Goal: Information Seeking & Learning: Check status

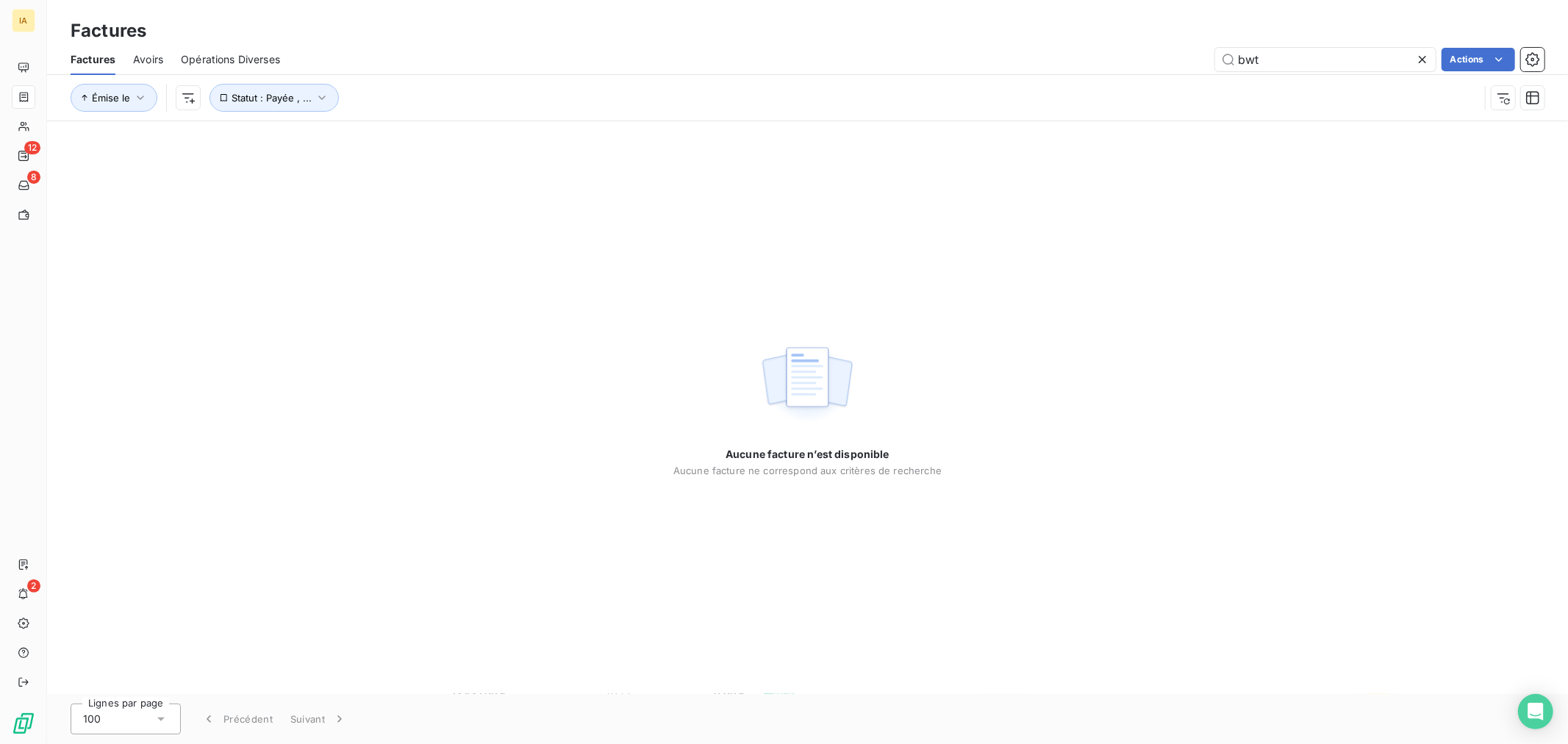
type input "bwt"
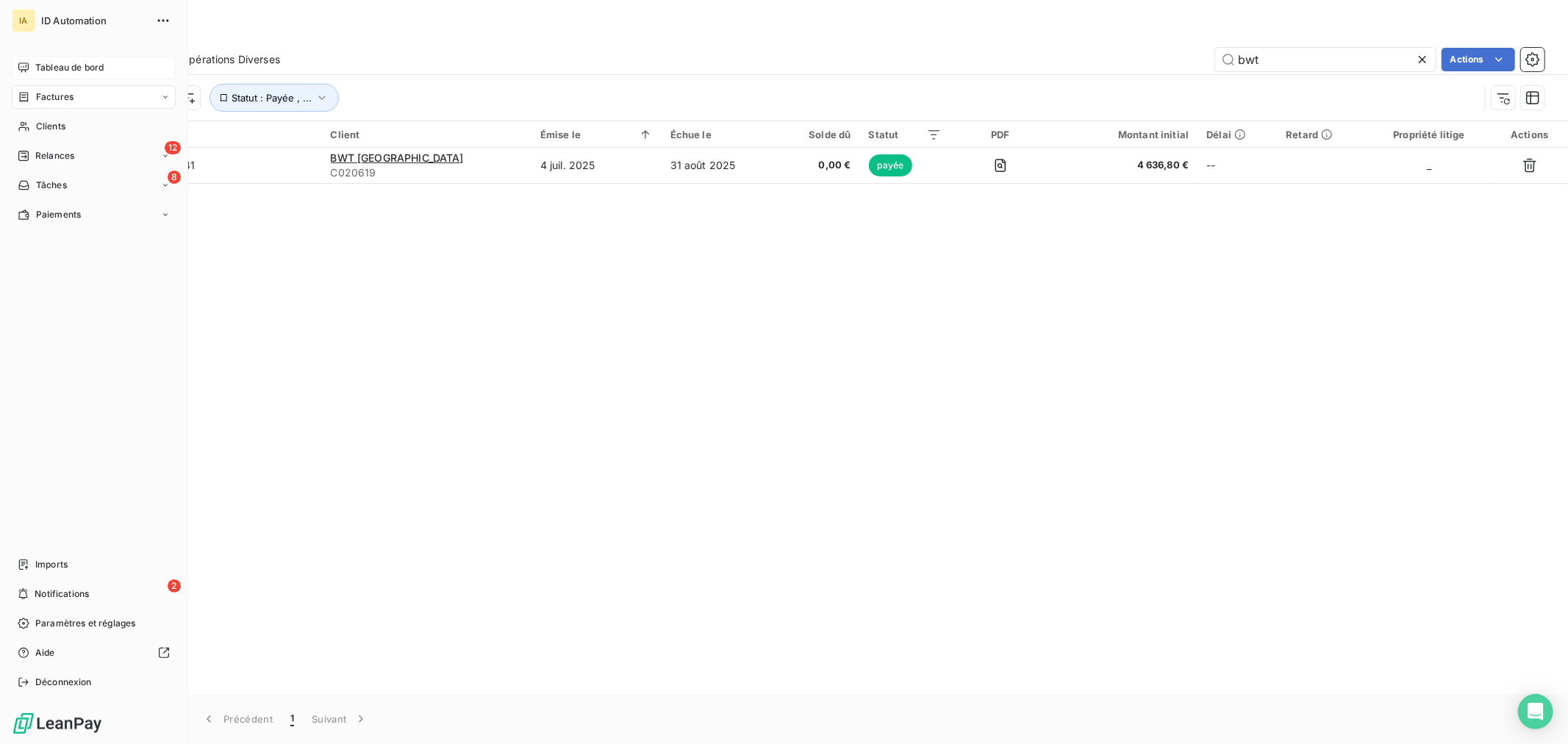
click at [75, 59] on div "Tableau de bord" at bounding box center [94, 67] width 164 height 23
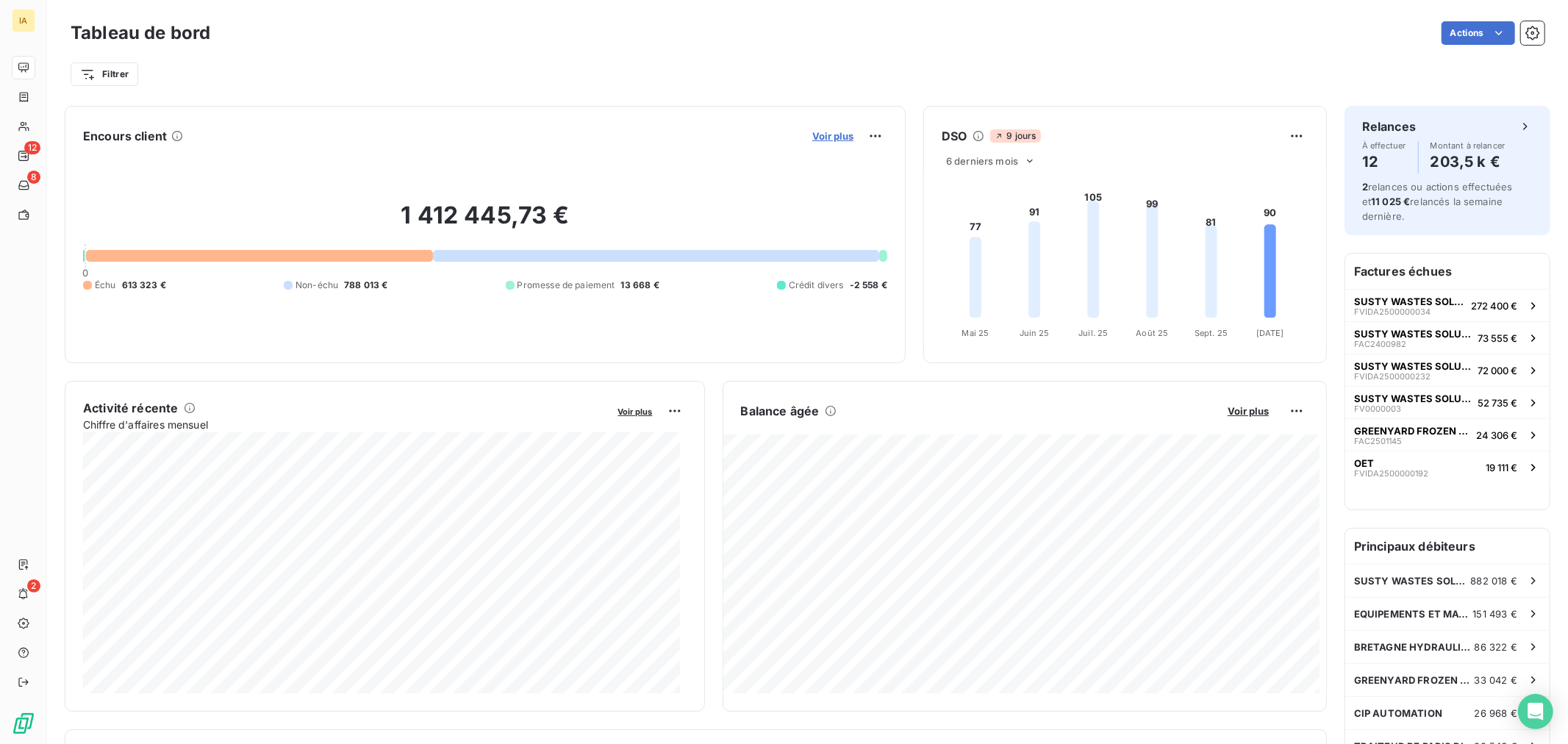
click at [822, 136] on span "Voir plus" at bounding box center [832, 135] width 41 height 12
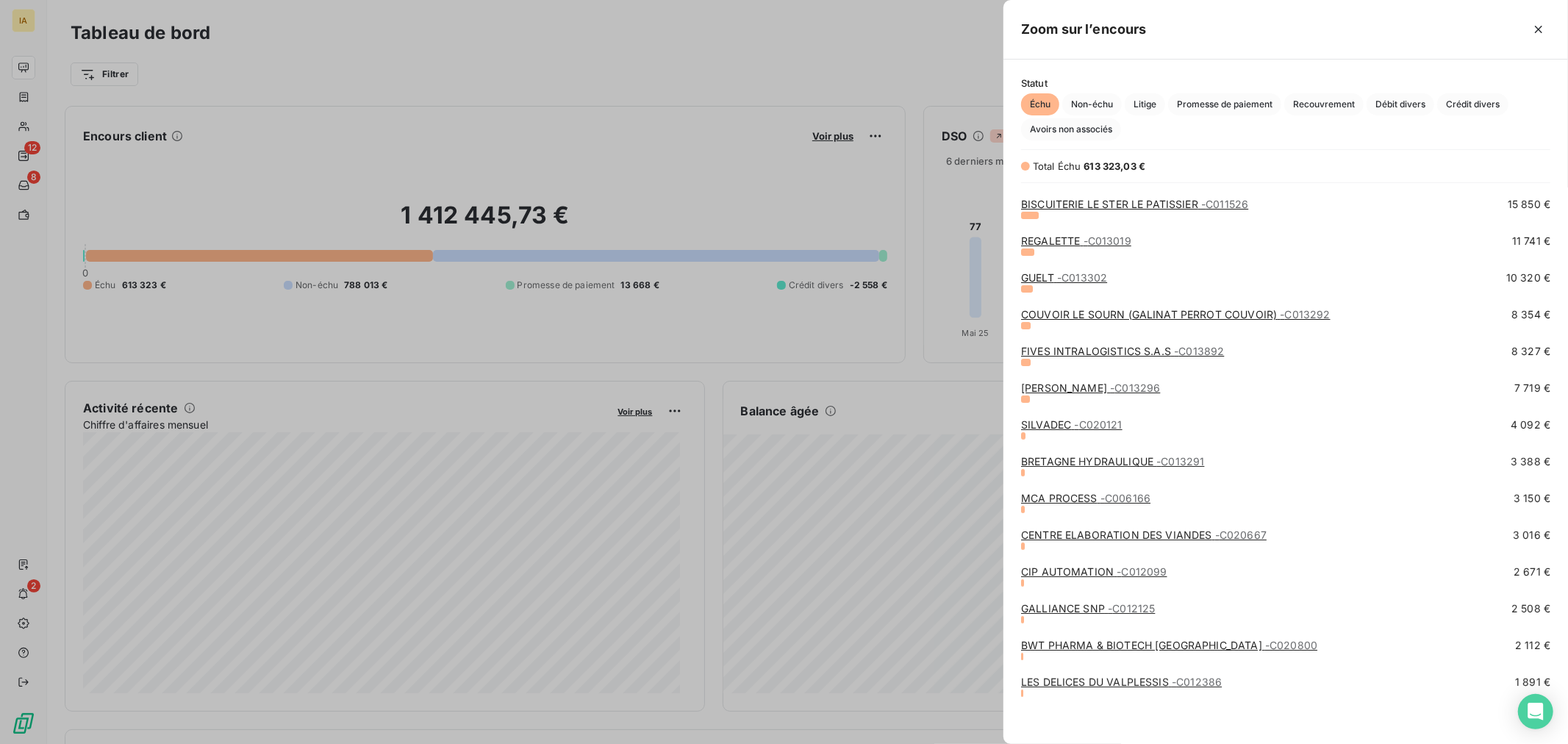
scroll to position [108, 0]
click at [1060, 643] on link "BWT PHARMA & BIOTECH [GEOGRAPHIC_DATA] - C020800" at bounding box center [1168, 642] width 296 height 12
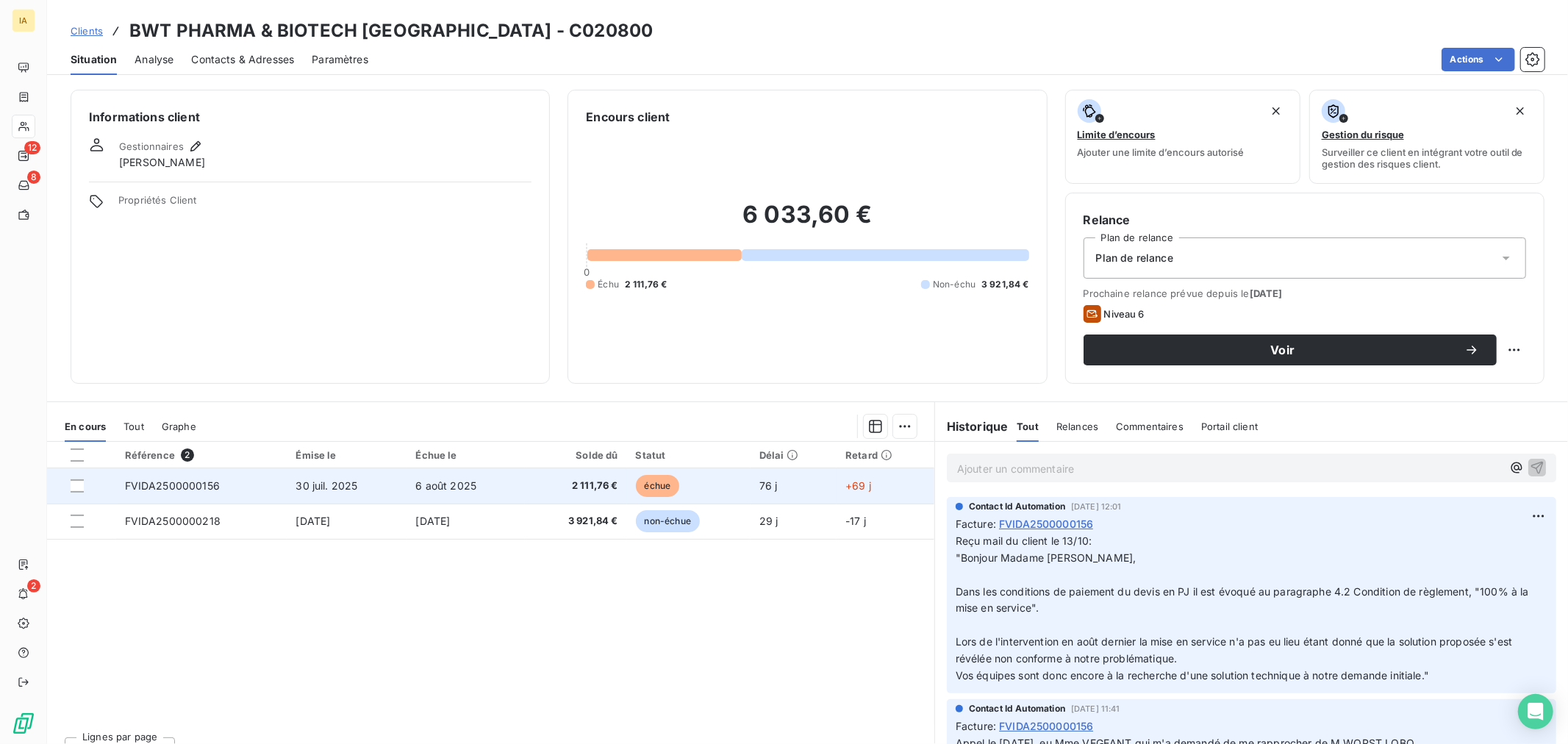
click at [156, 486] on span "FVIDA2500000156" at bounding box center [172, 486] width 95 height 12
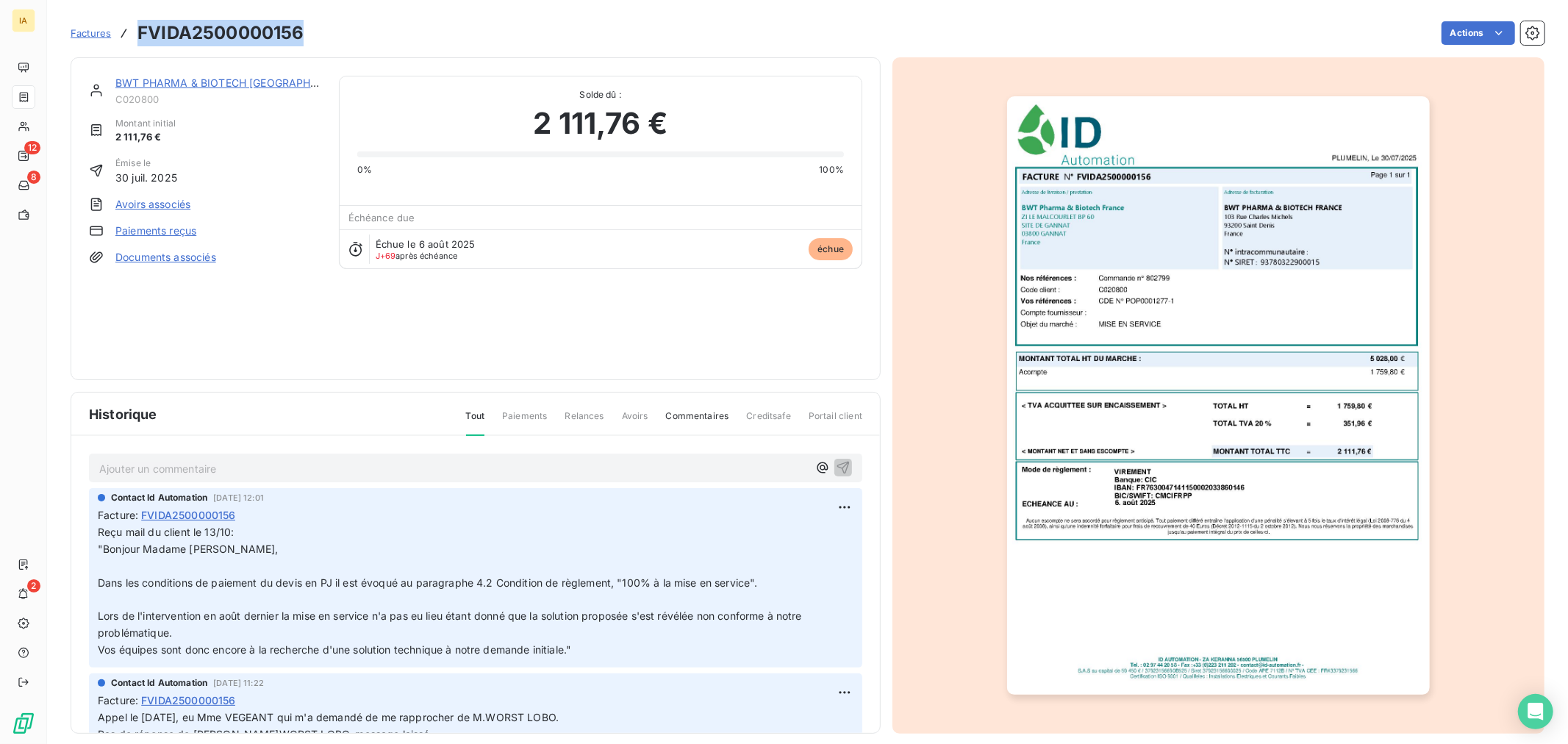
drag, startPoint x: 307, startPoint y: 31, endPoint x: 129, endPoint y: 45, distance: 178.5
click at [129, 45] on div "Factures FVIDA2500000156 Actions" at bounding box center [807, 33] width 1474 height 31
copy h3 "FVIDA2500000156"
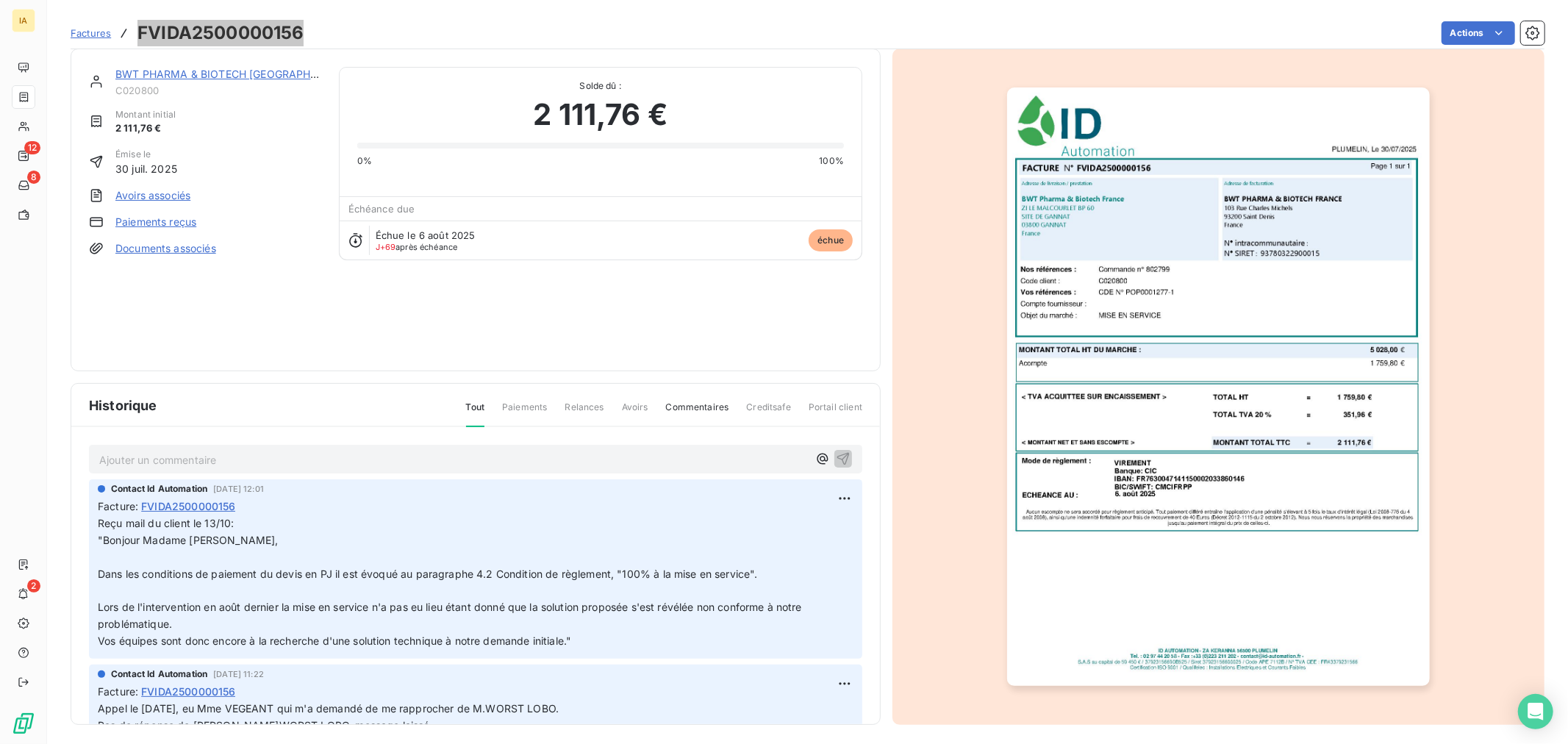
scroll to position [13, 0]
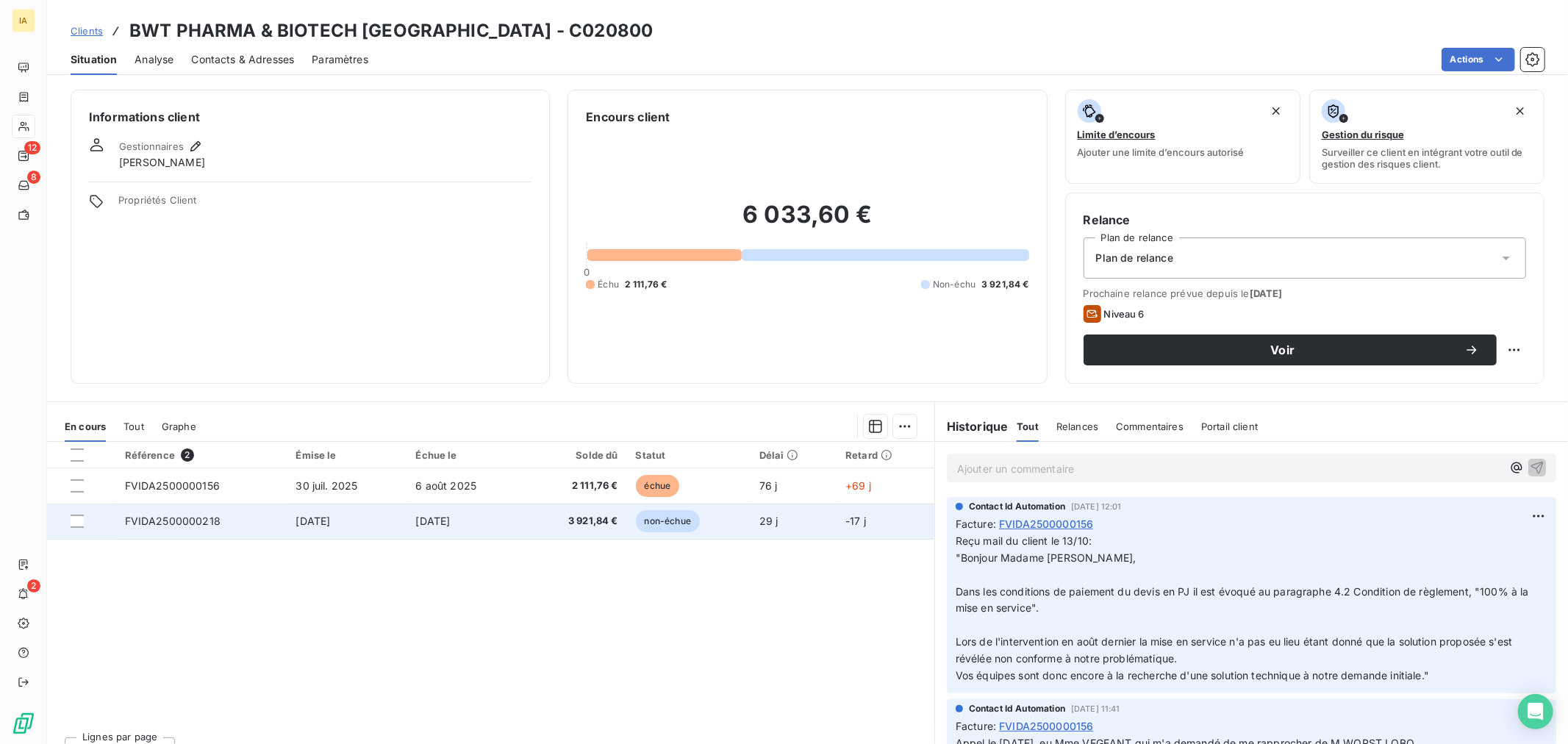
click at [204, 527] on td "FVIDA2500000218" at bounding box center [201, 521] width 171 height 36
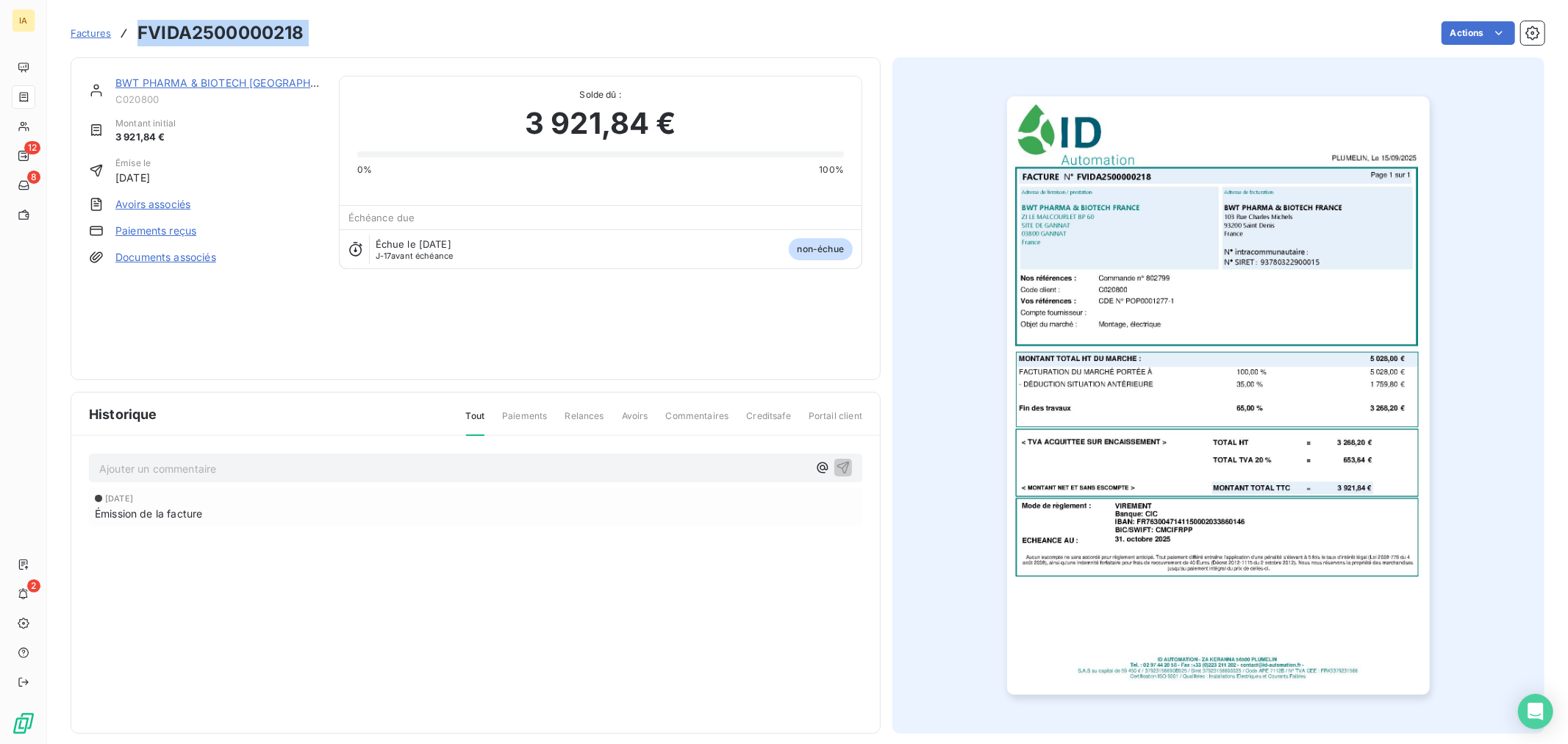
drag, startPoint x: 271, startPoint y: 35, endPoint x: 134, endPoint y: 32, distance: 137.0
click at [134, 32] on div "Factures FVIDA2500000218 Actions" at bounding box center [807, 33] width 1474 height 31
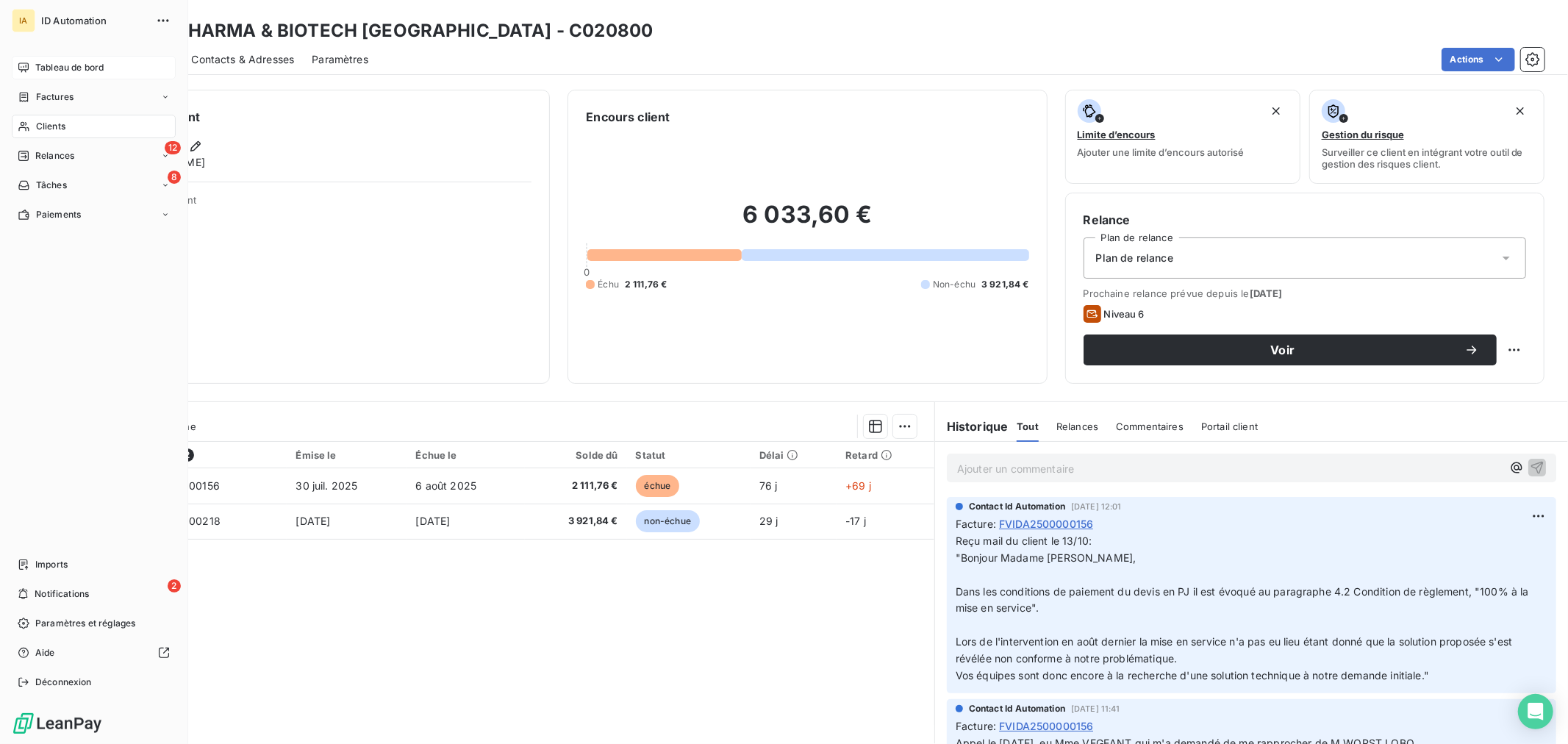
click at [72, 67] on span "Tableau de bord" at bounding box center [70, 67] width 68 height 13
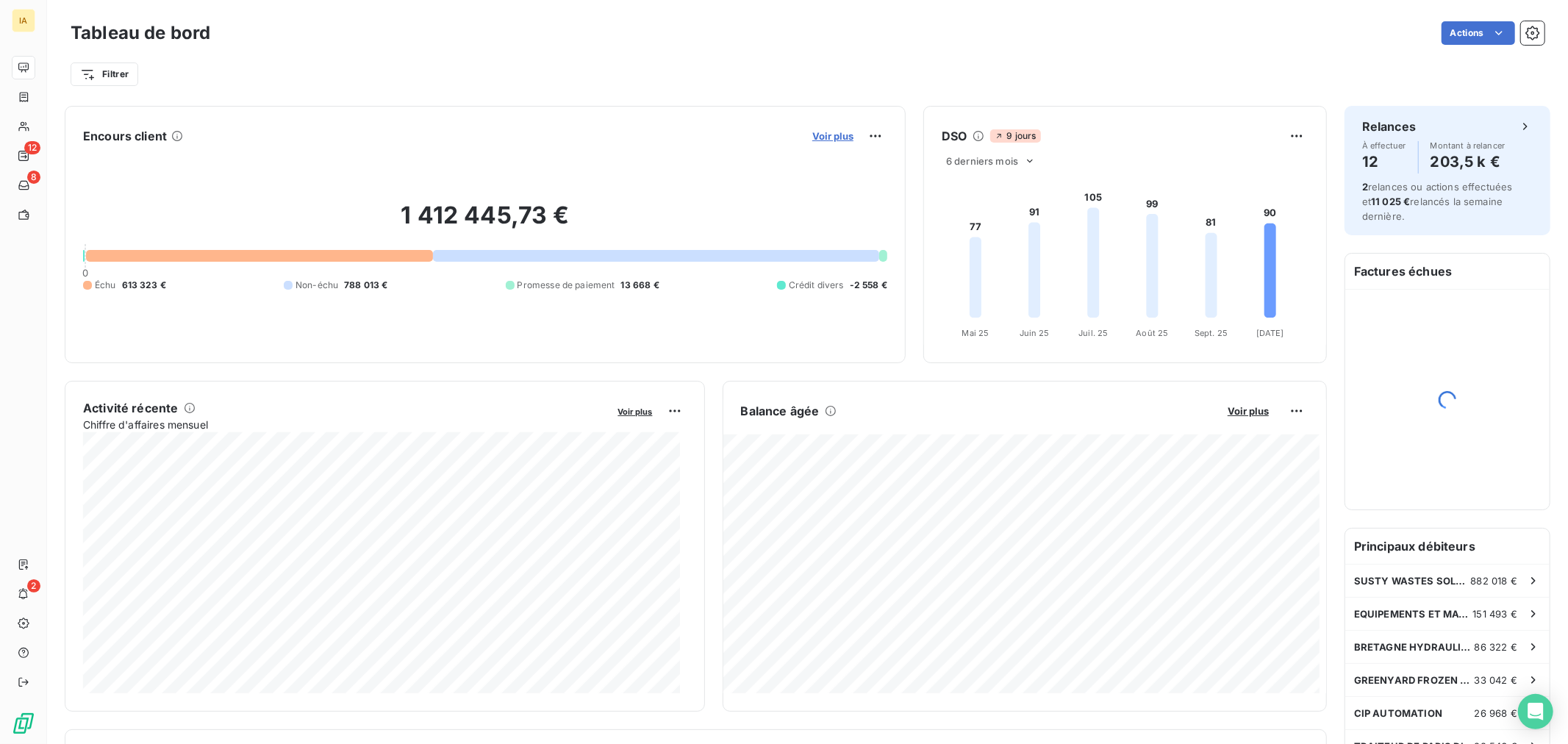
click at [829, 136] on span "Voir plus" at bounding box center [832, 135] width 41 height 12
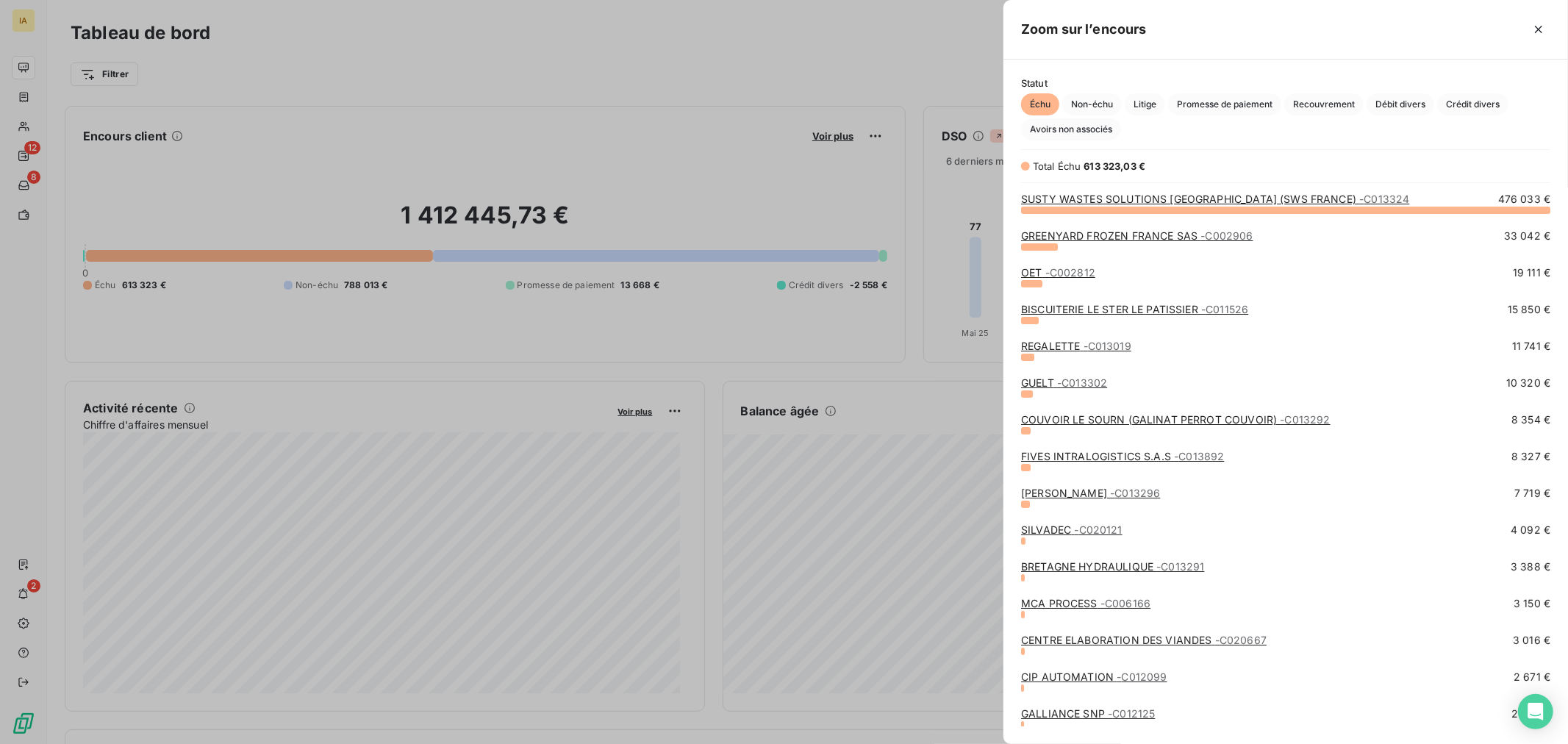
scroll to position [522, 552]
click at [1106, 203] on link "SUSTY WASTES SOLUTIONS [GEOGRAPHIC_DATA] (SWS FRANCE) - C013324" at bounding box center [1215, 199] width 388 height 12
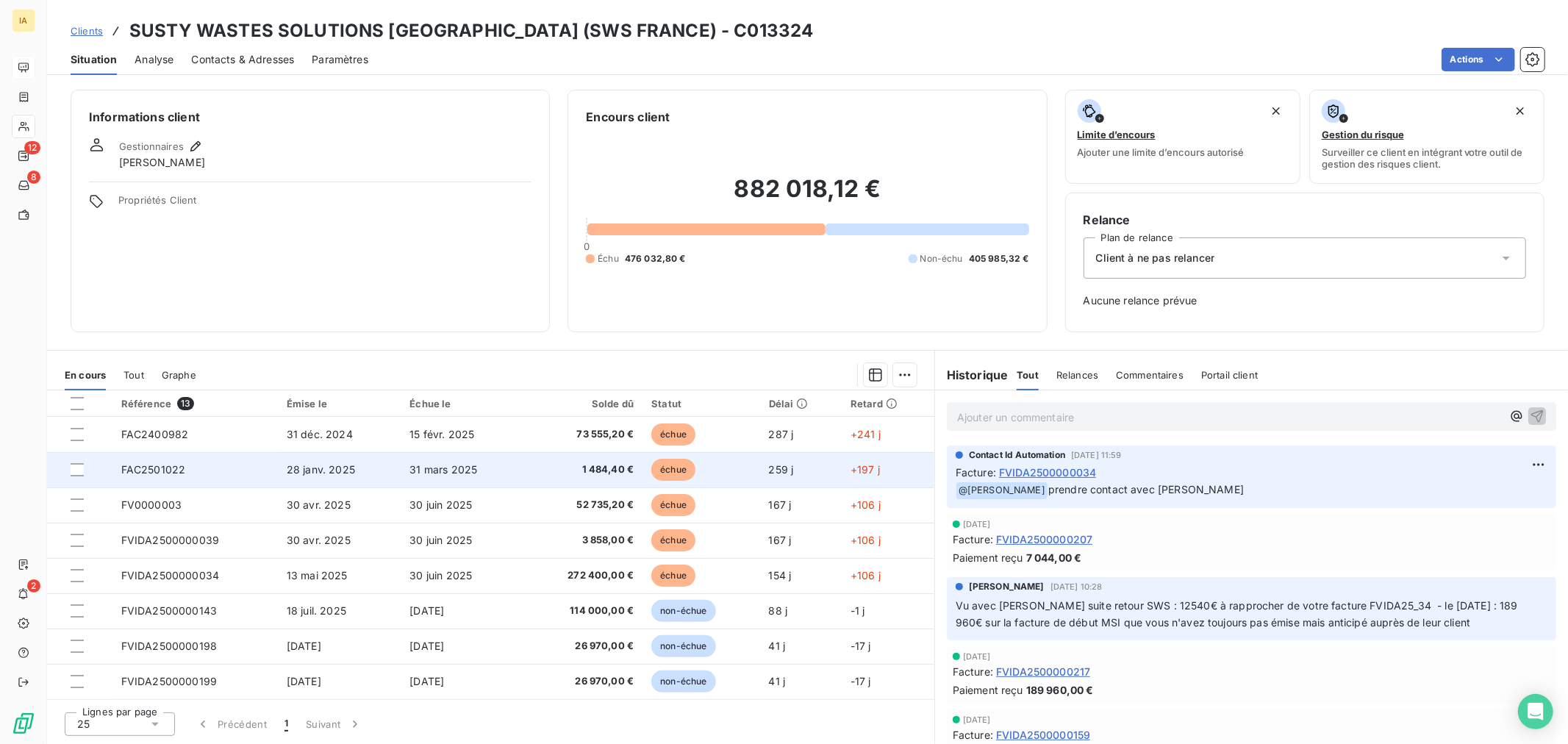
click at [421, 459] on td "31 mars 2025" at bounding box center [462, 470] width 122 height 36
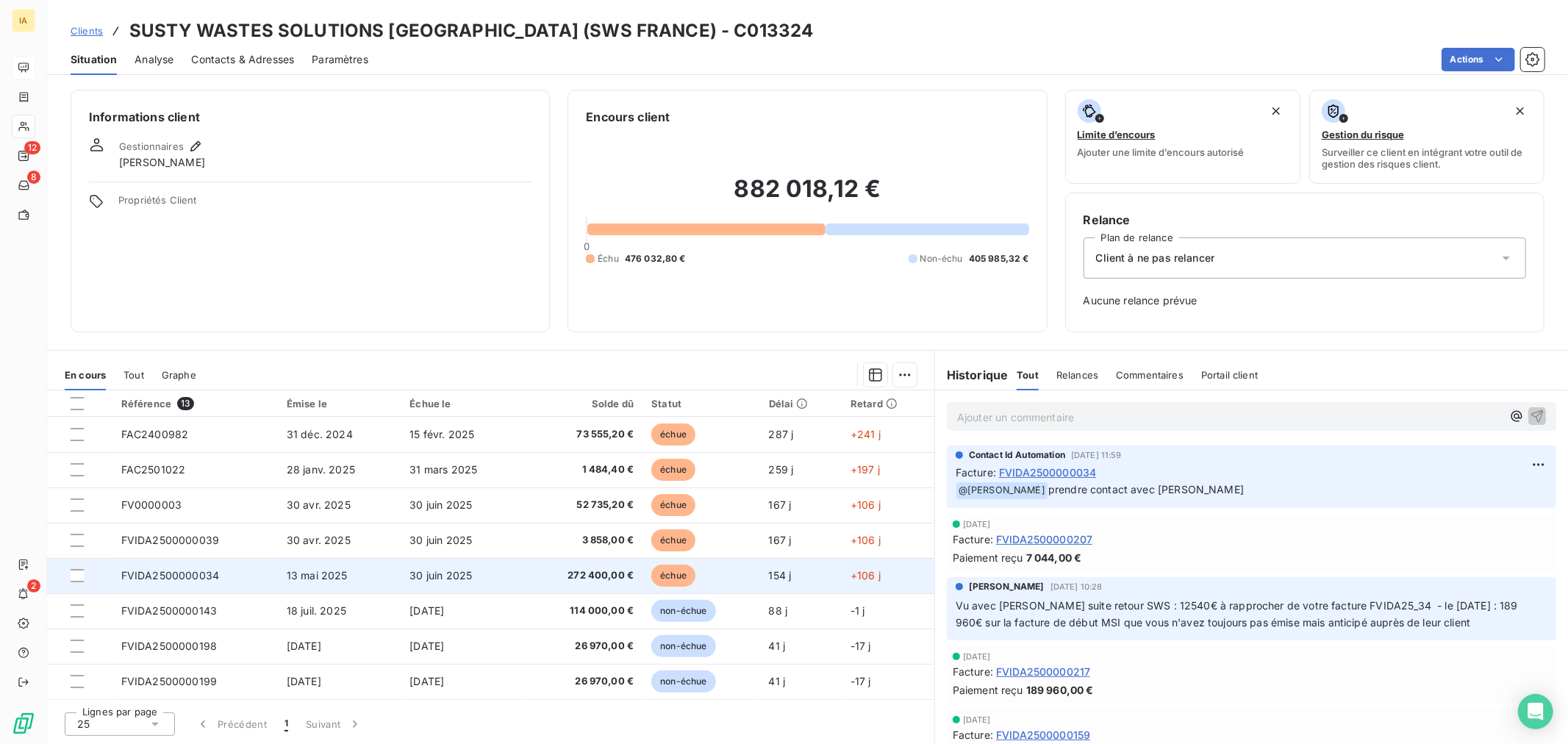
click at [523, 567] on td "272 400,00 €" at bounding box center [582, 576] width 120 height 36
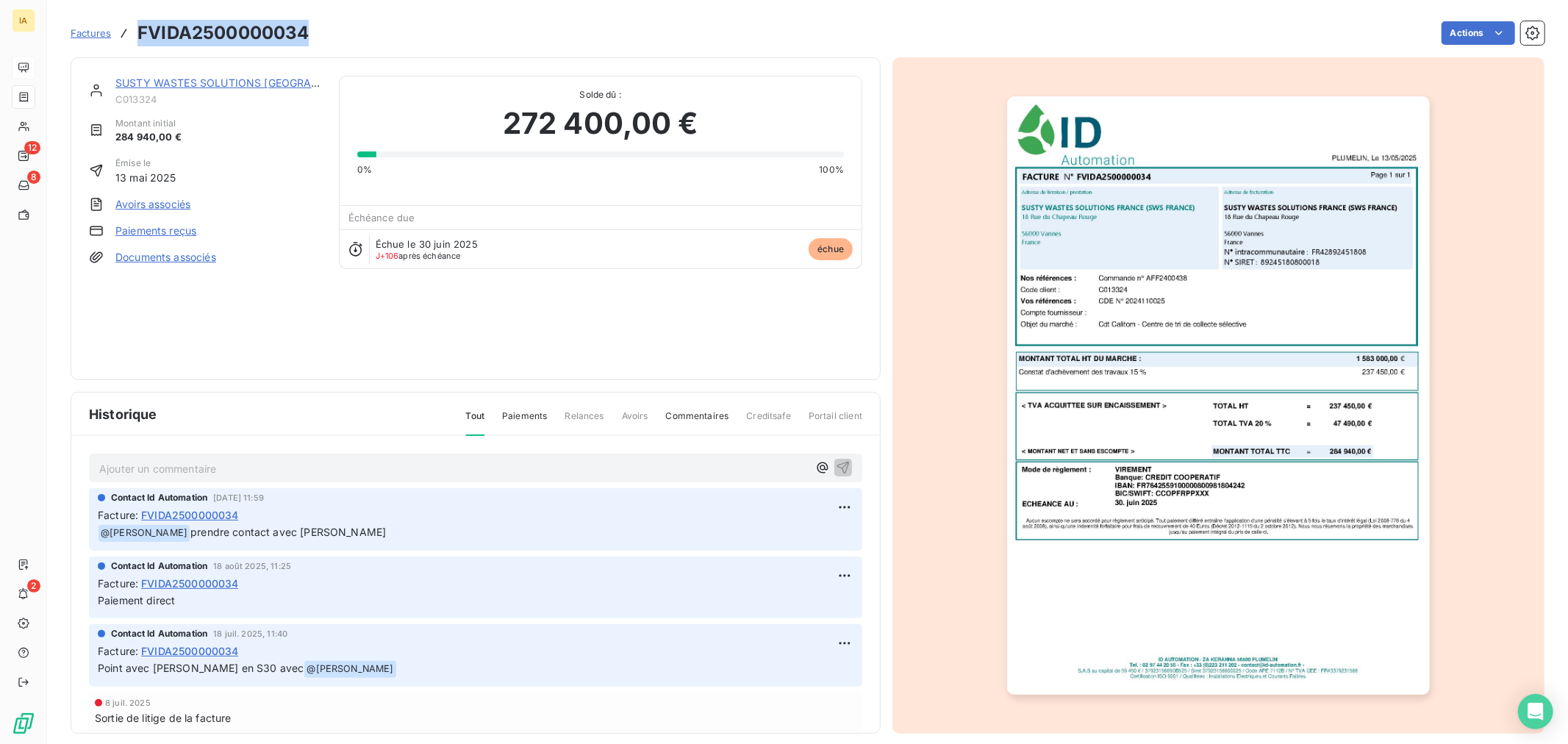
drag, startPoint x: 312, startPoint y: 32, endPoint x: 136, endPoint y: 35, distance: 176.0
click at [136, 35] on div "Factures FVIDA2500000034 Actions" at bounding box center [807, 33] width 1474 height 31
copy h3 "FVIDA2500000034"
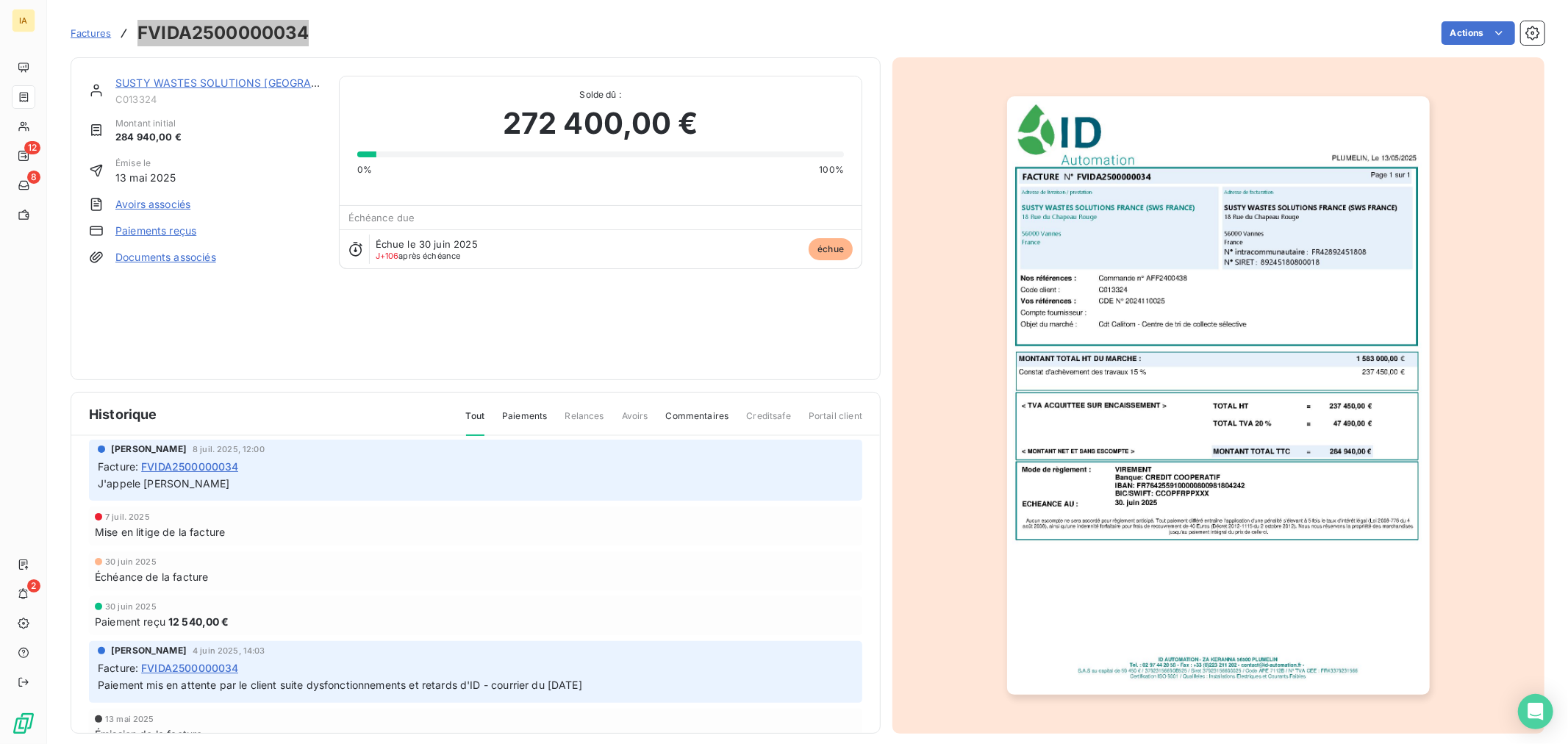
scroll to position [326, 0]
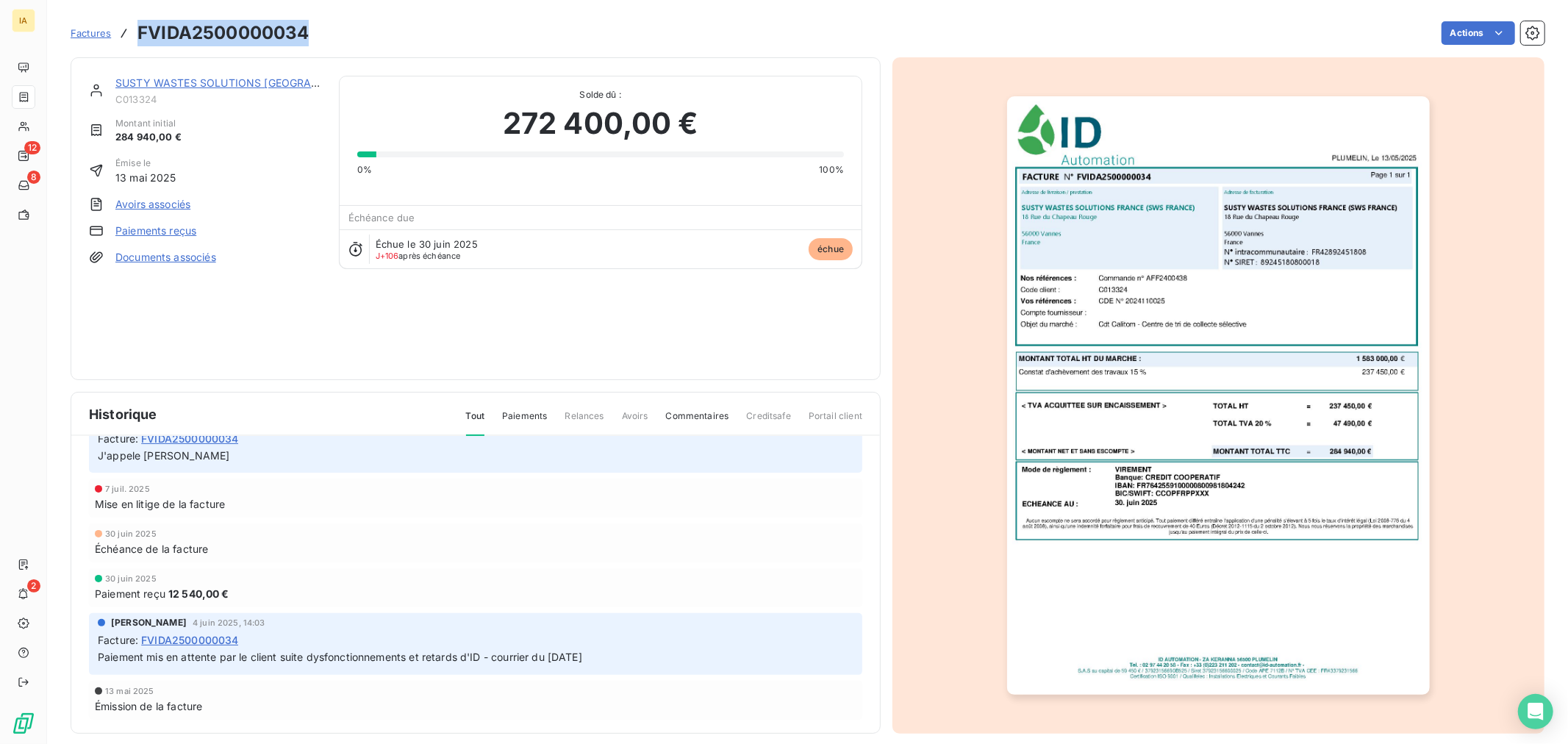
click at [1202, 416] on img "button" at bounding box center [1218, 396] width 423 height 599
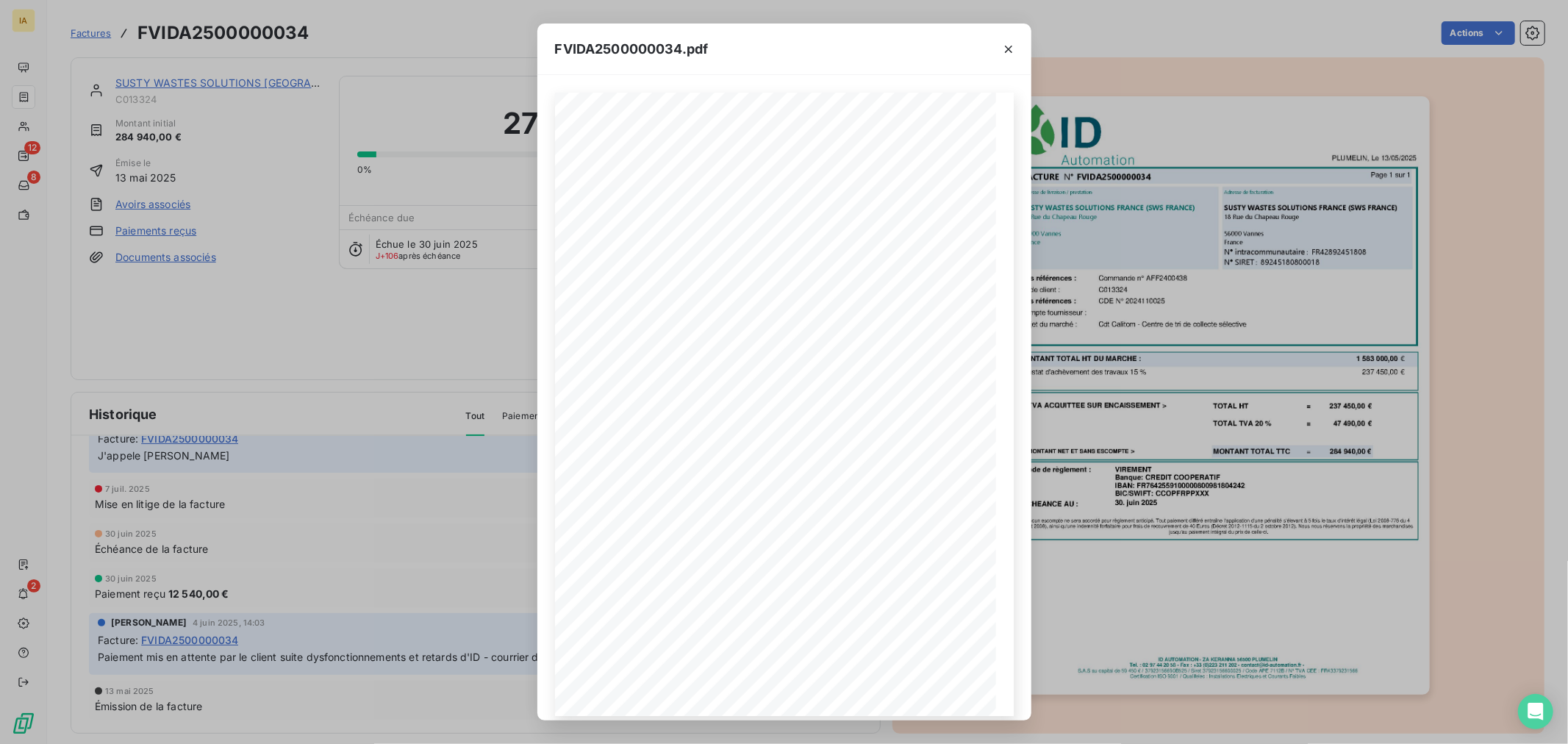
drag, startPoint x: 463, startPoint y: 350, endPoint x: 410, endPoint y: 305, distance: 69.5
click at [462, 349] on div "FVIDA2500000034.pdf Mode de règlement : ECHEANCE AU : VIREMENT Banque: CREDIT C…" at bounding box center [784, 372] width 1568 height 744
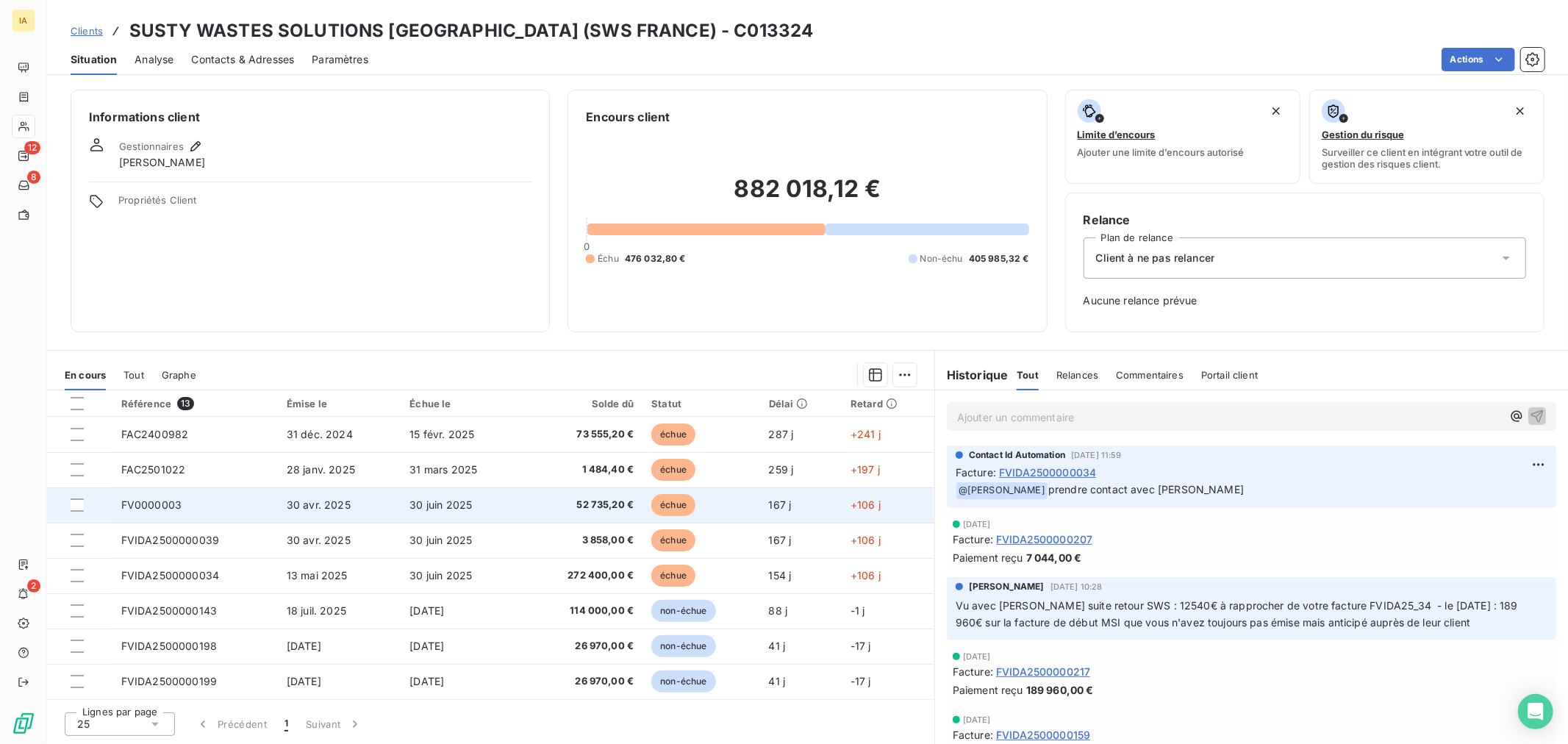
click at [603, 504] on span "52 735,20 €" at bounding box center [582, 505] width 102 height 15
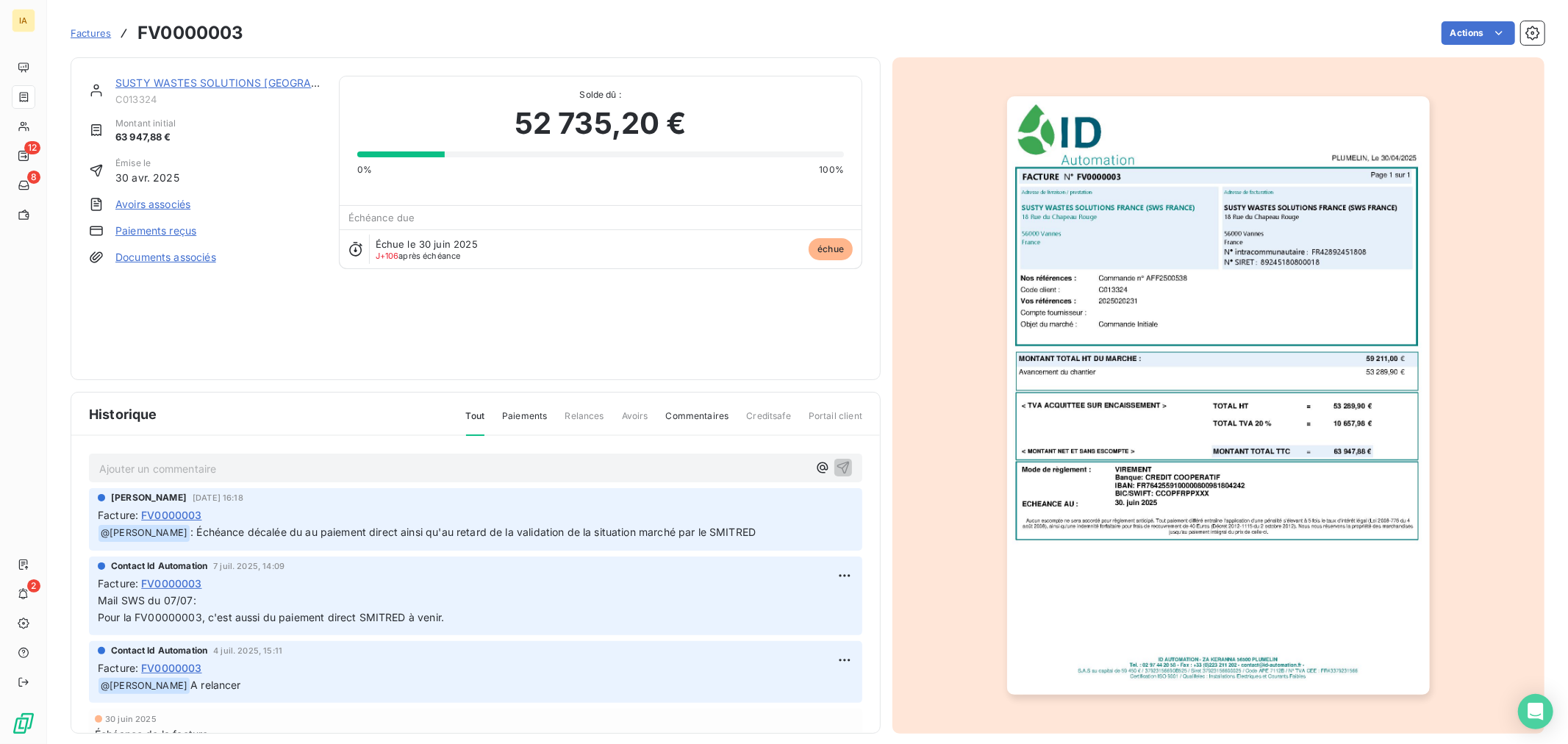
click at [236, 32] on h3 "FV0000003" at bounding box center [190, 33] width 106 height 26
click at [202, 31] on h3 "FV0000003" at bounding box center [190, 33] width 106 height 26
copy h3 "FV0000003"
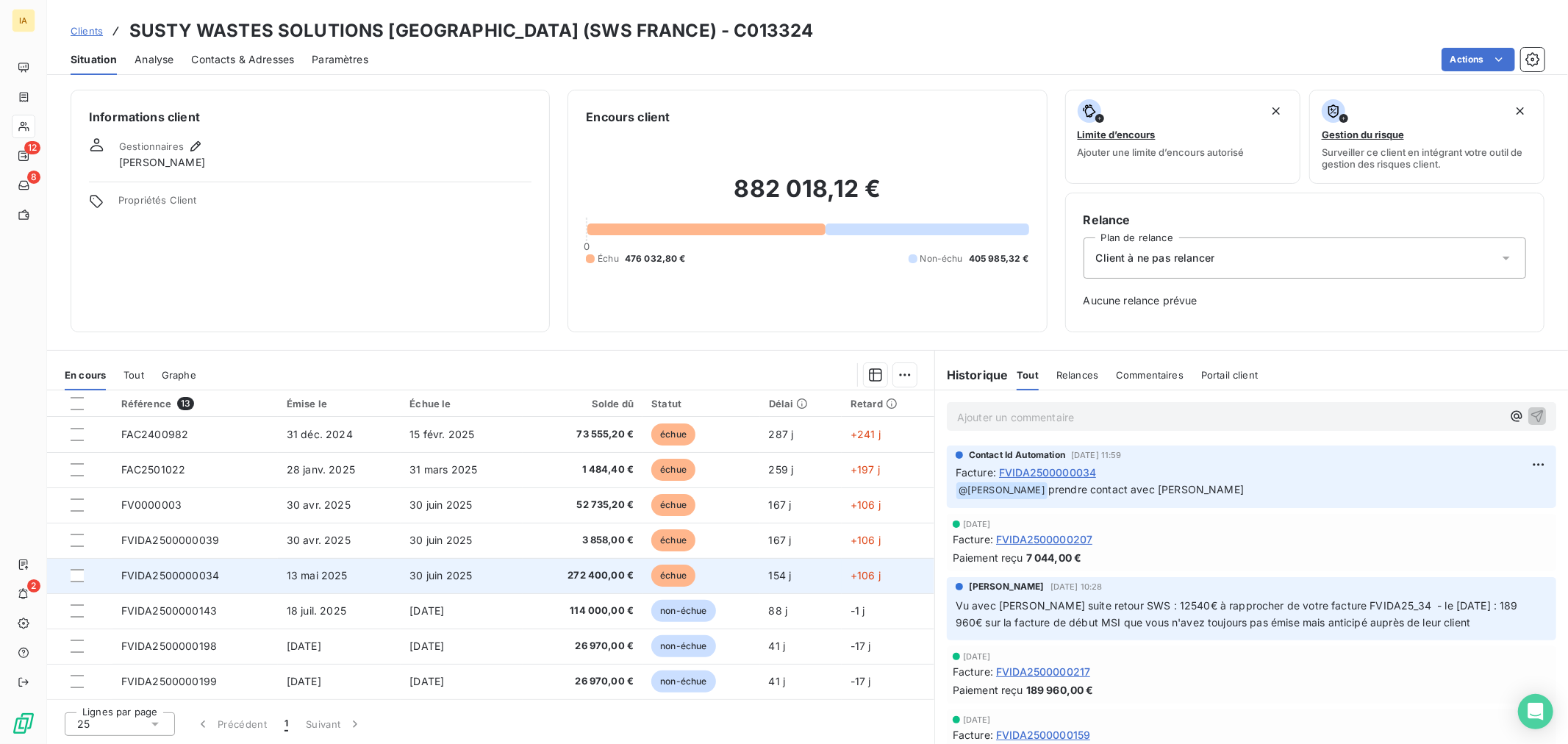
click at [208, 585] on td "FVIDA2500000034" at bounding box center [195, 576] width 165 height 36
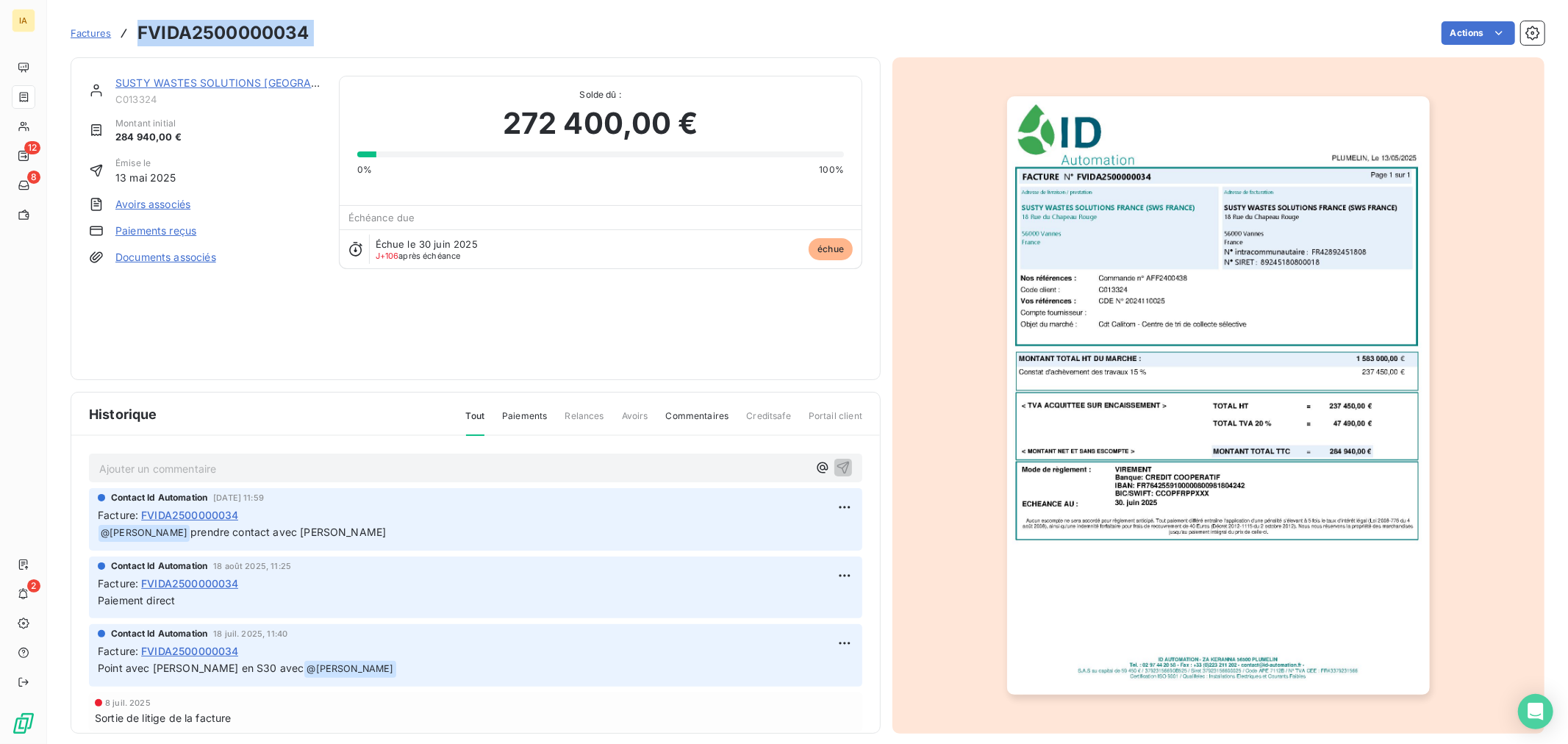
drag, startPoint x: 322, startPoint y: 35, endPoint x: 140, endPoint y: 41, distance: 182.1
click at [140, 41] on div "Factures FVIDA2500000034 Actions" at bounding box center [807, 33] width 1474 height 31
copy section "FVIDA2500000034 Actions"
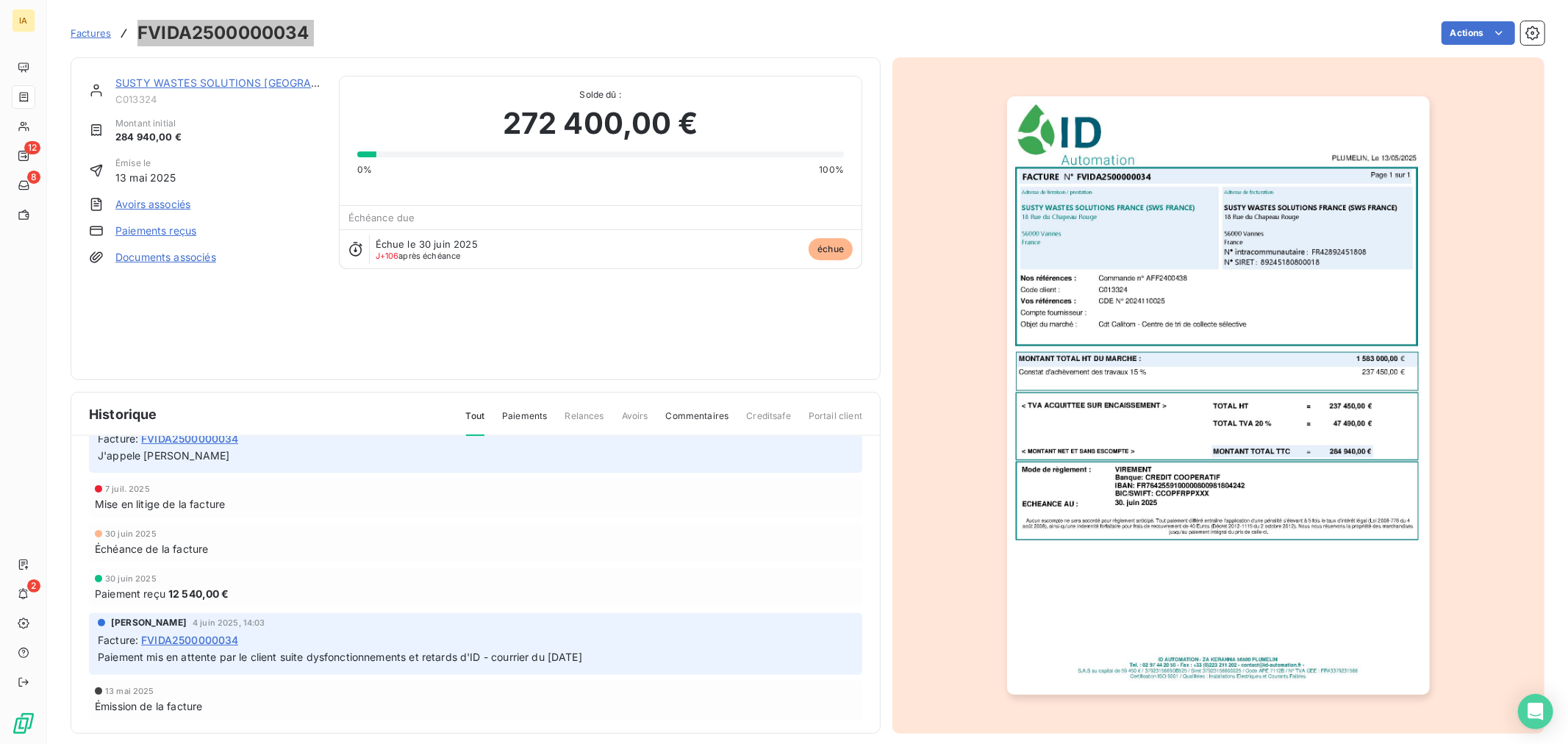
scroll to position [13, 0]
